Goal: Task Accomplishment & Management: Use online tool/utility

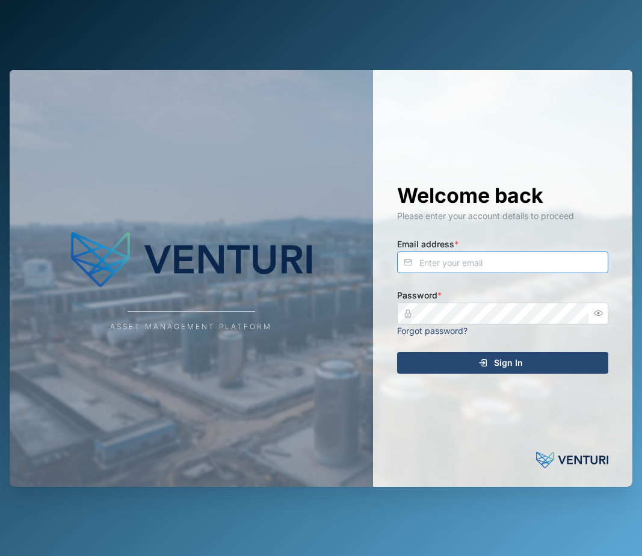
type input "[EMAIL_ADDRESS][DOMAIN_NAME]"
click at [506, 366] on span "Sign In" at bounding box center [508, 363] width 29 height 20
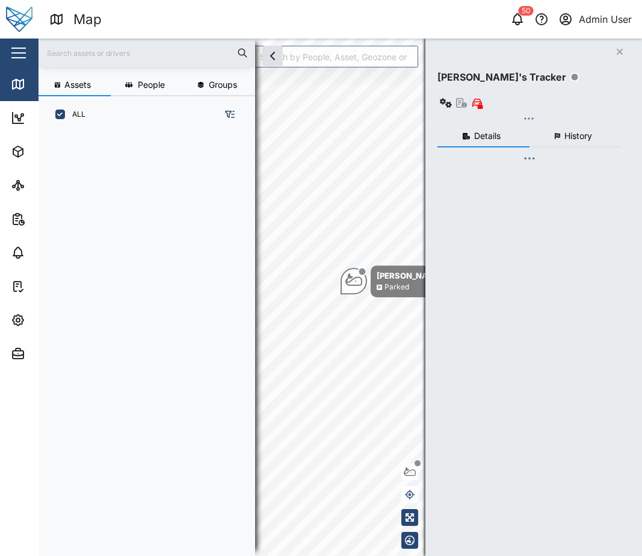
scroll to position [409, 188]
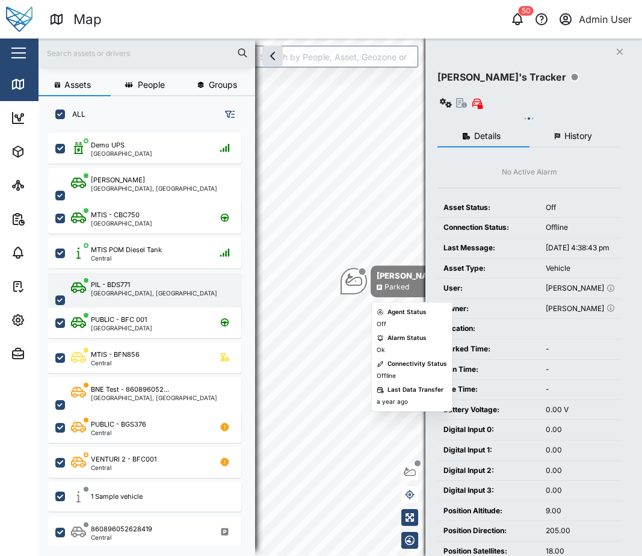
checkbox input "true"
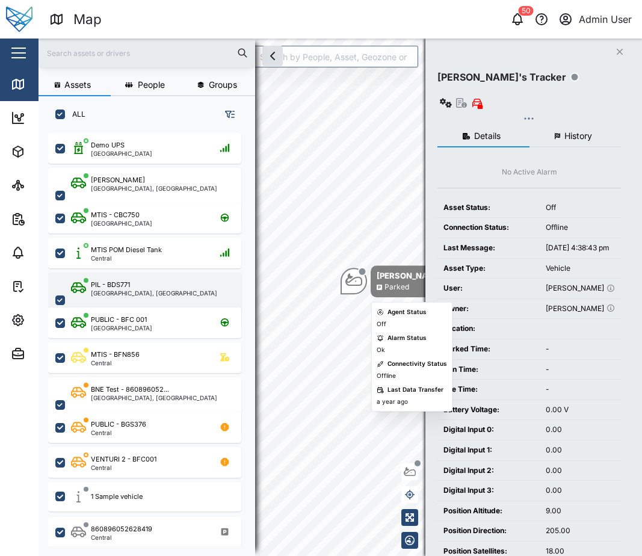
checkbox input "true"
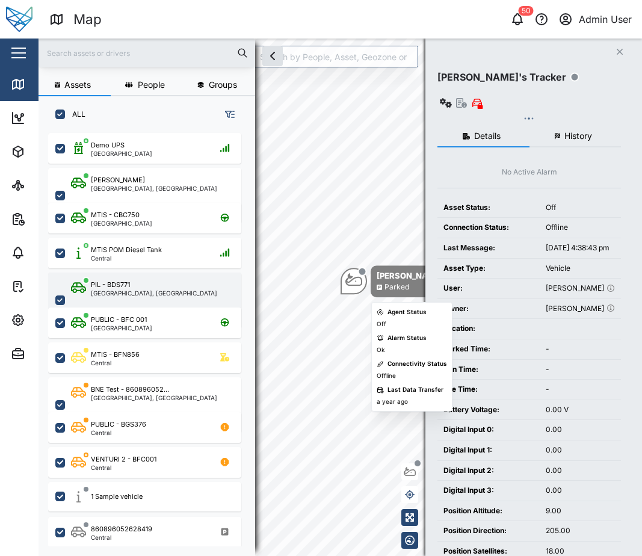
checkbox input "true"
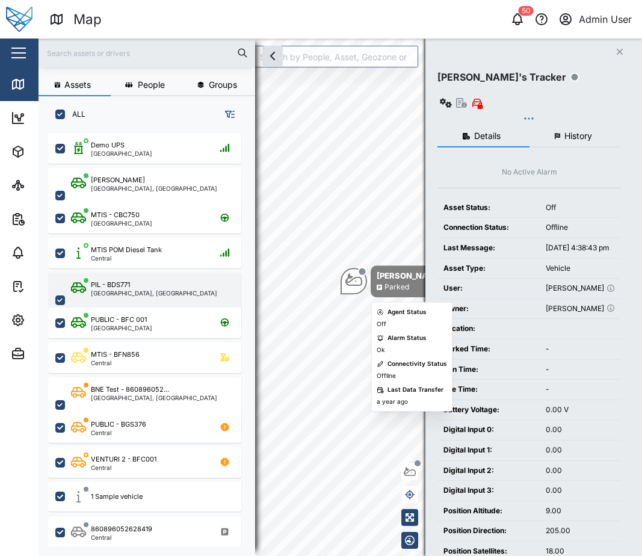
checkbox input "true"
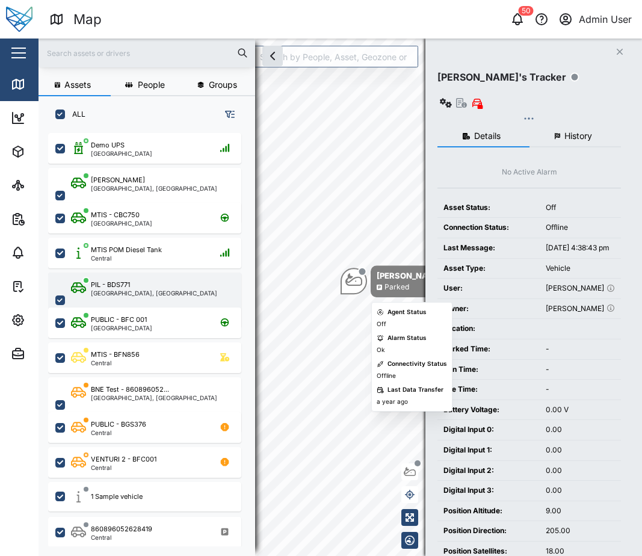
checkbox input "true"
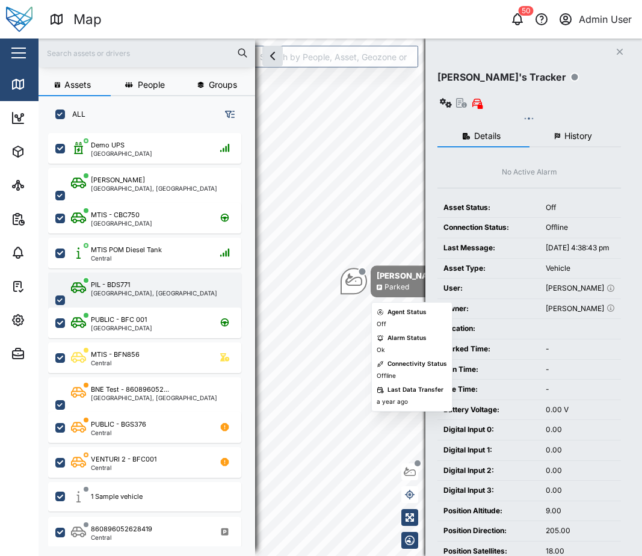
checkbox input "true"
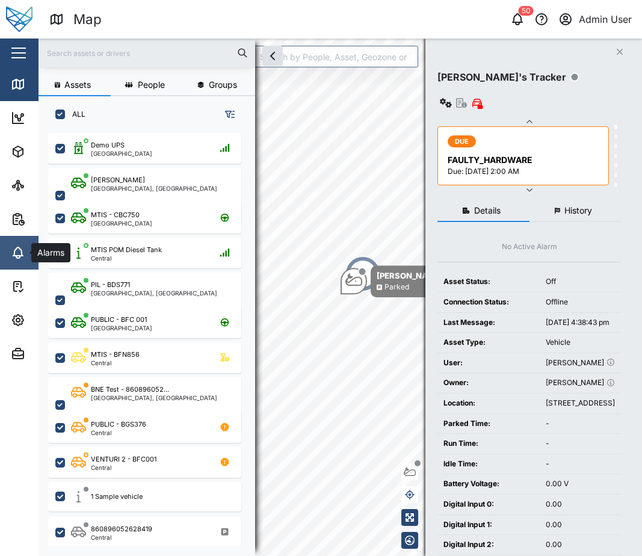
click at [22, 256] on icon at bounding box center [18, 251] width 10 height 8
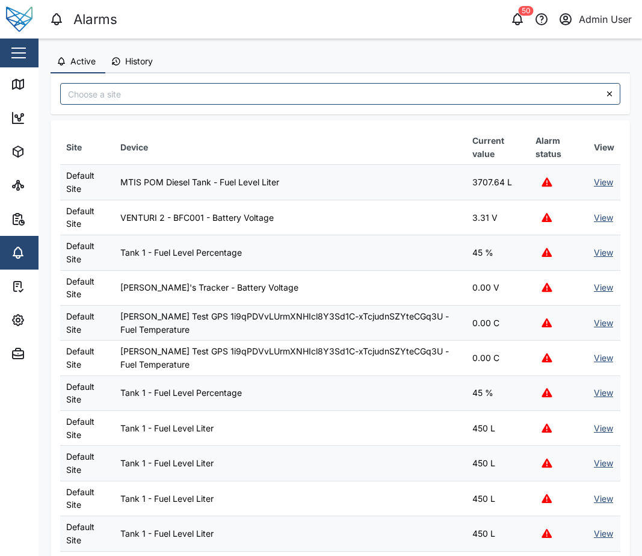
click at [142, 60] on span "History" at bounding box center [139, 61] width 28 height 8
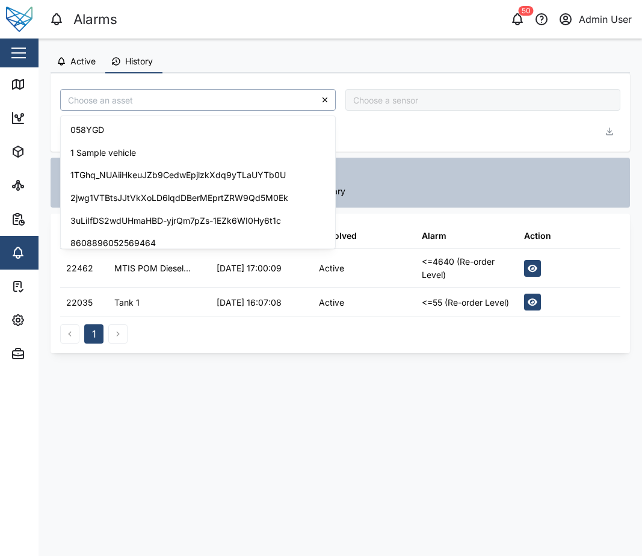
click at [184, 107] on input "search" at bounding box center [198, 100] width 276 height 22
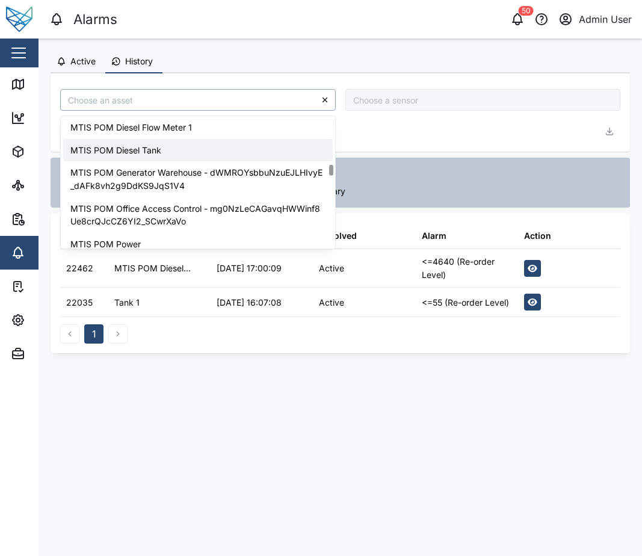
scroll to position [1504, 0]
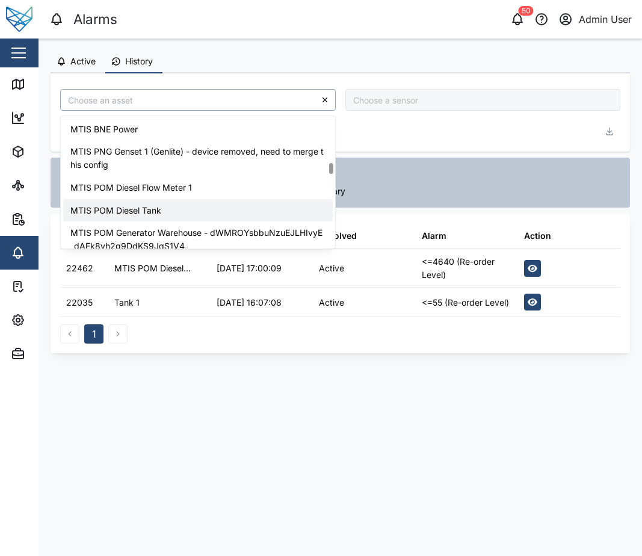
type input "MTIS POM Diesel Tank"
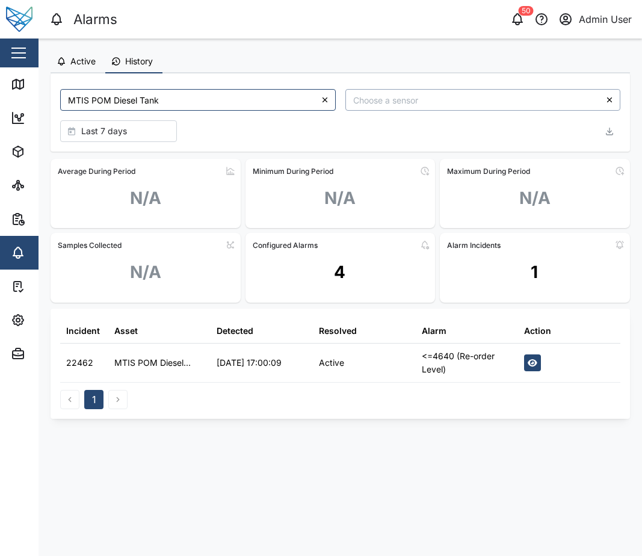
click at [452, 103] on input "search" at bounding box center [483, 100] width 276 height 22
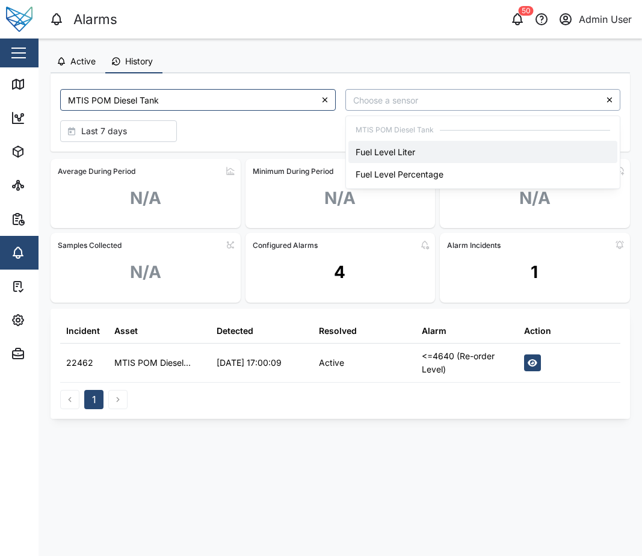
type input "Fuel Level Liter"
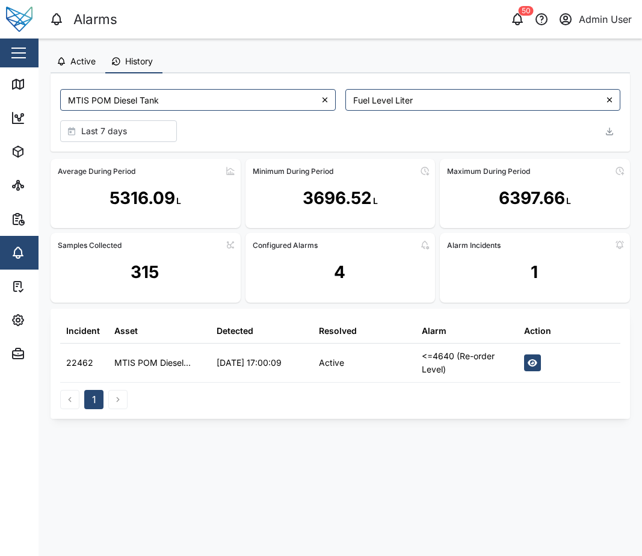
click at [409, 54] on div "Active History" at bounding box center [341, 62] width 580 height 23
